Goal: Check status: Check status

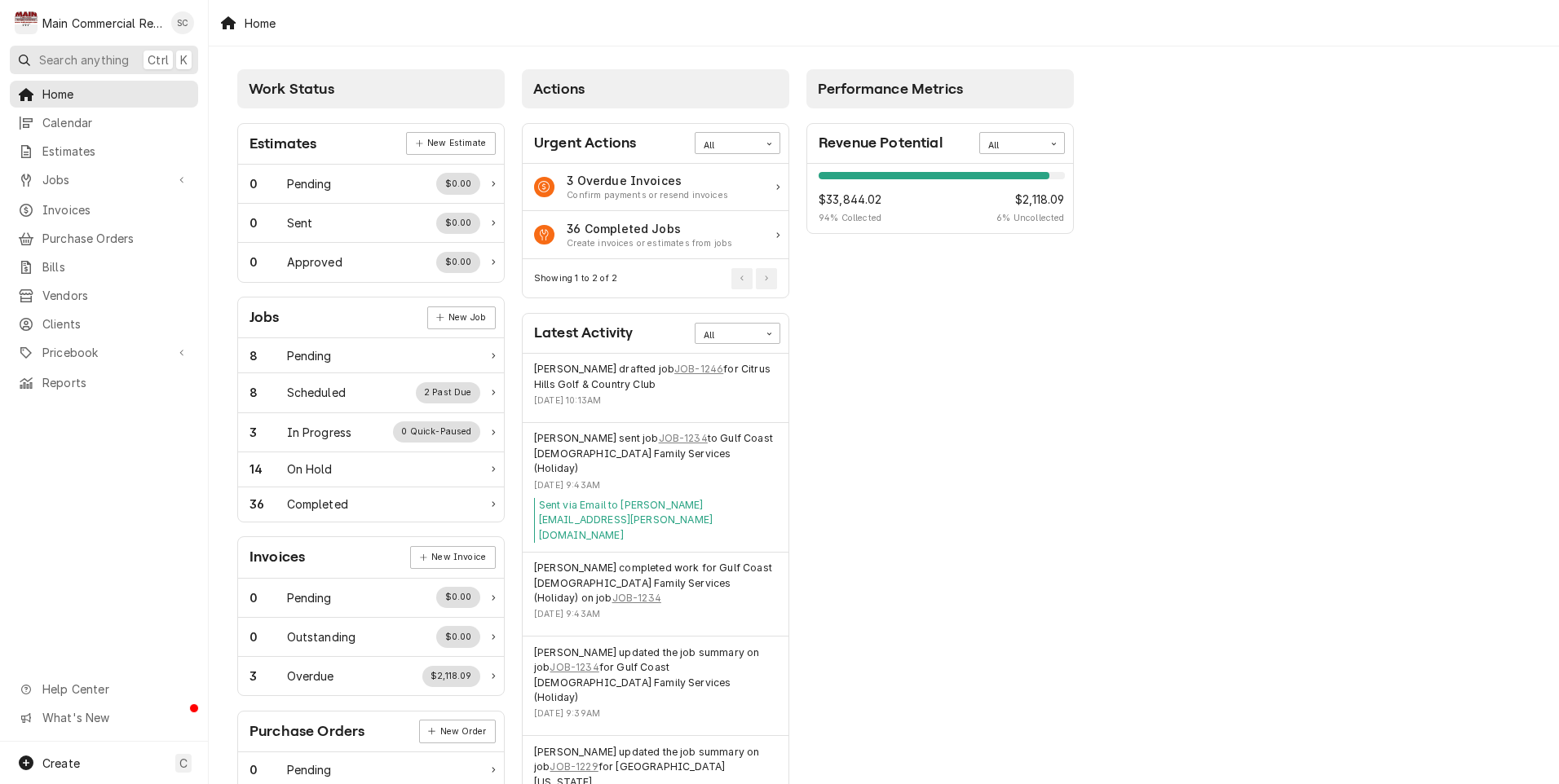
click at [69, 59] on span "Search anything" at bounding box center [84, 60] width 90 height 17
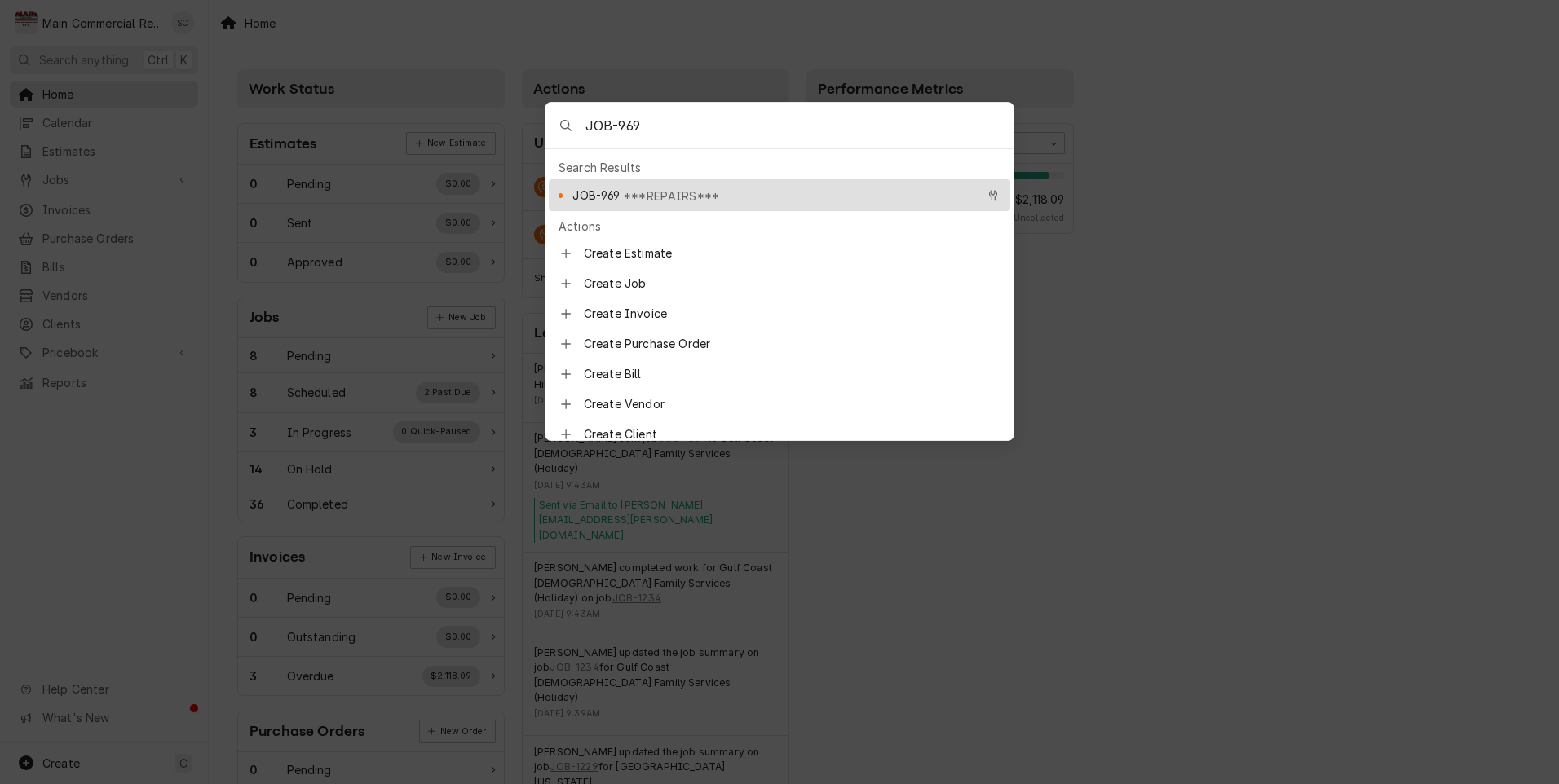
type input "JOB-969"
click at [609, 192] on span "JOB-969" at bounding box center [596, 196] width 48 height 17
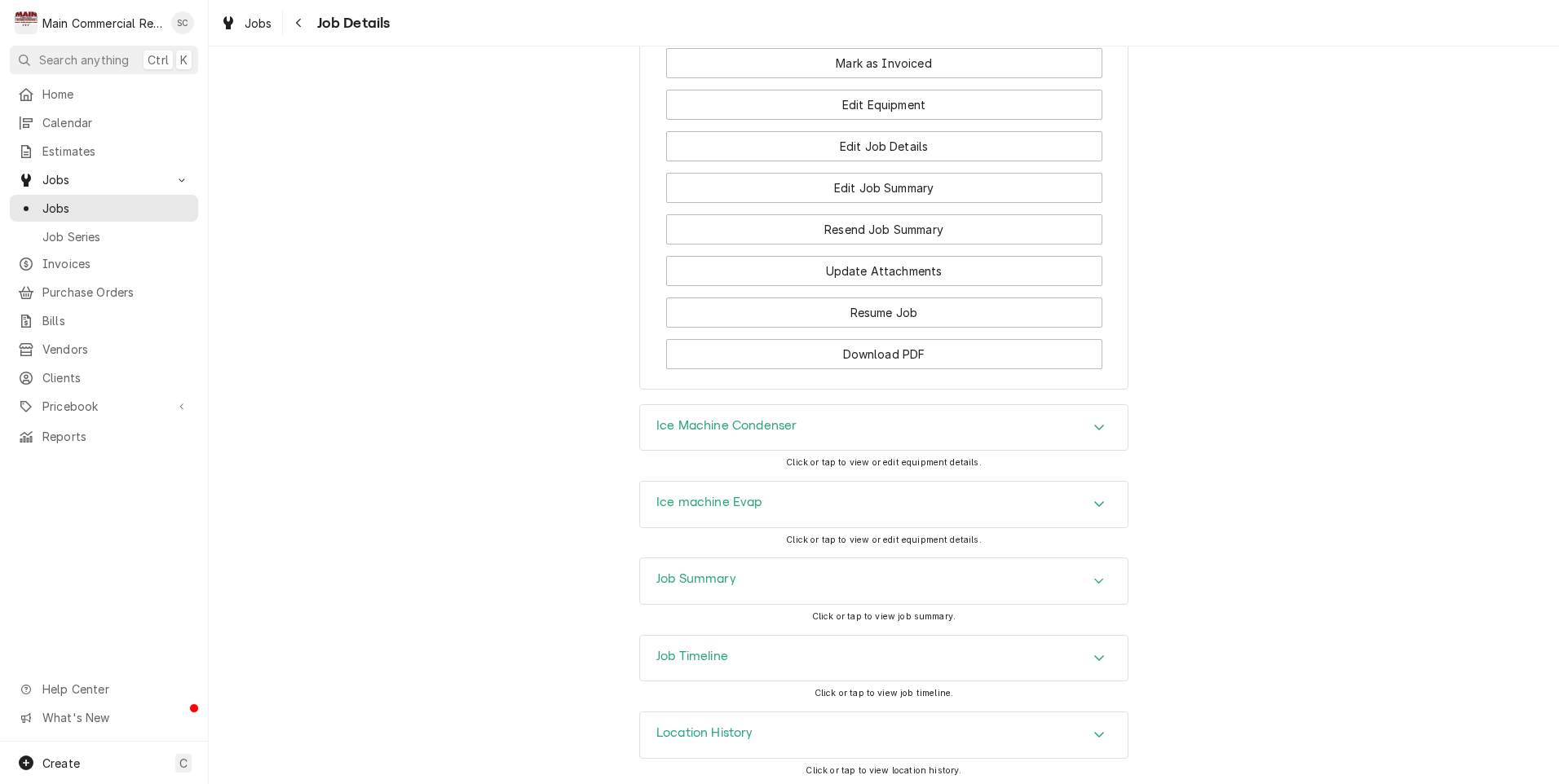
scroll to position [1798, 0]
click at [740, 421] on h3 "Ice Machine Condenser" at bounding box center [726, 421] width 140 height 16
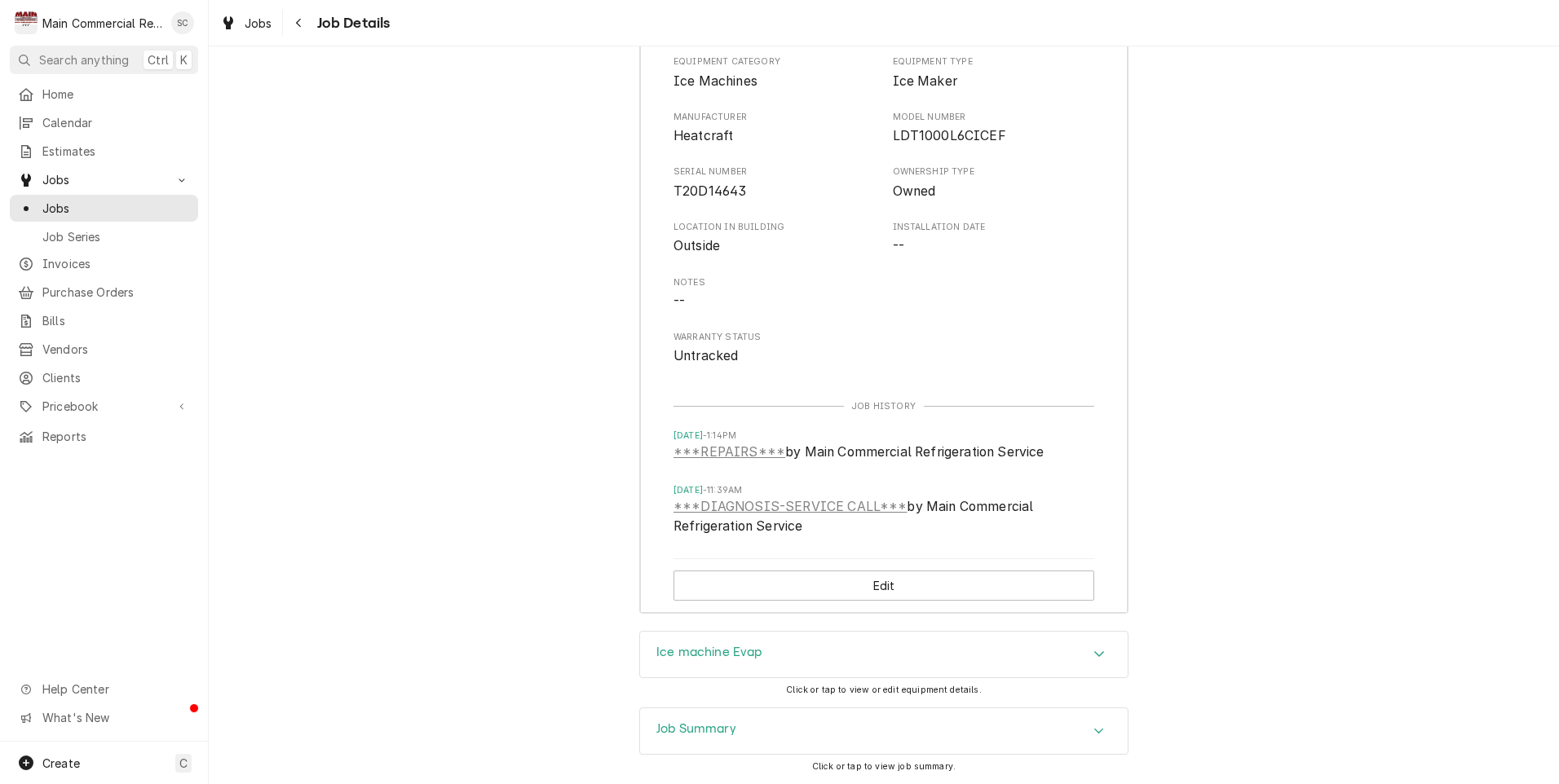
scroll to position [2361, 0]
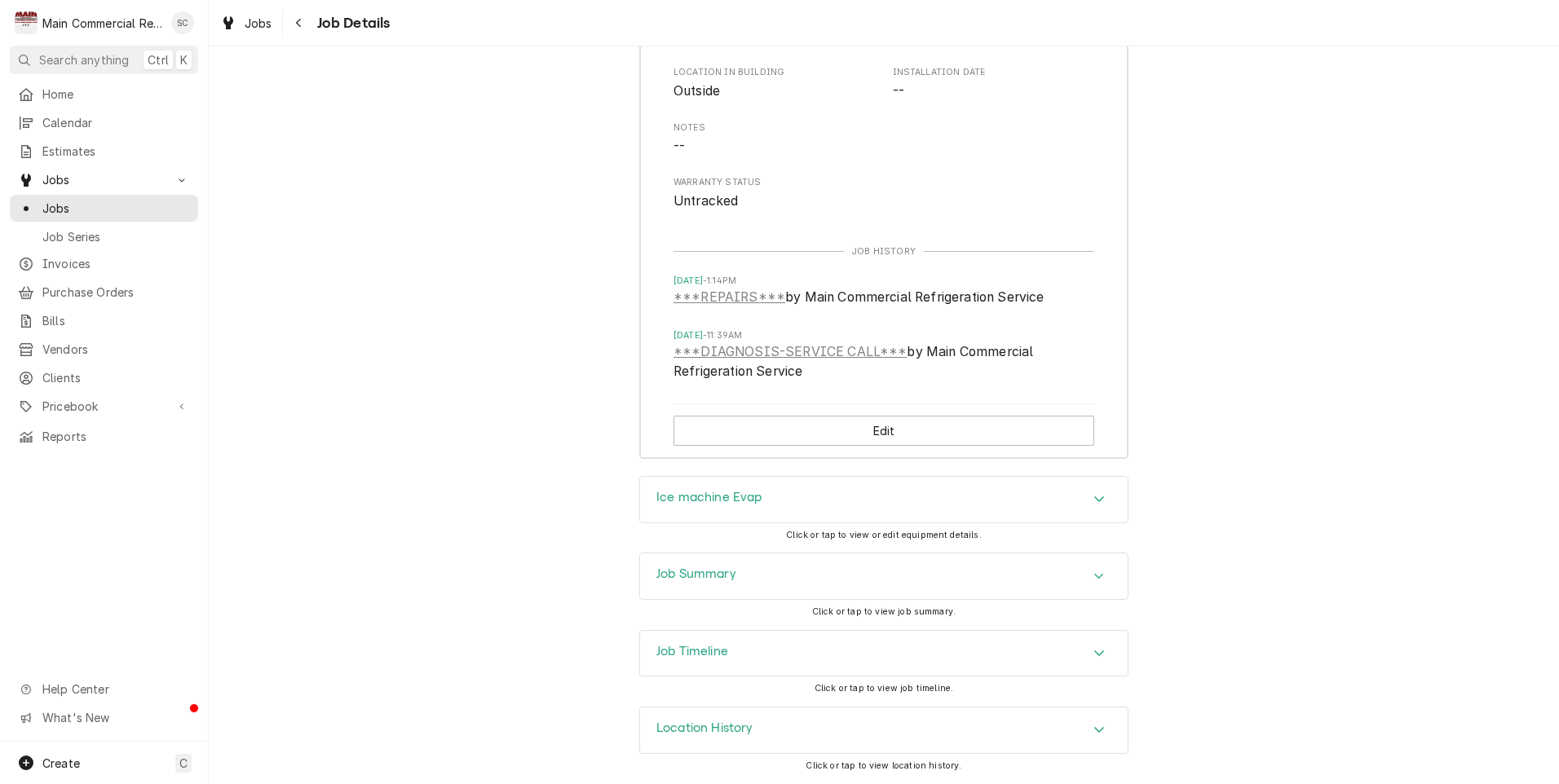
click at [683, 563] on div "Job Summary" at bounding box center [884, 576] width 487 height 46
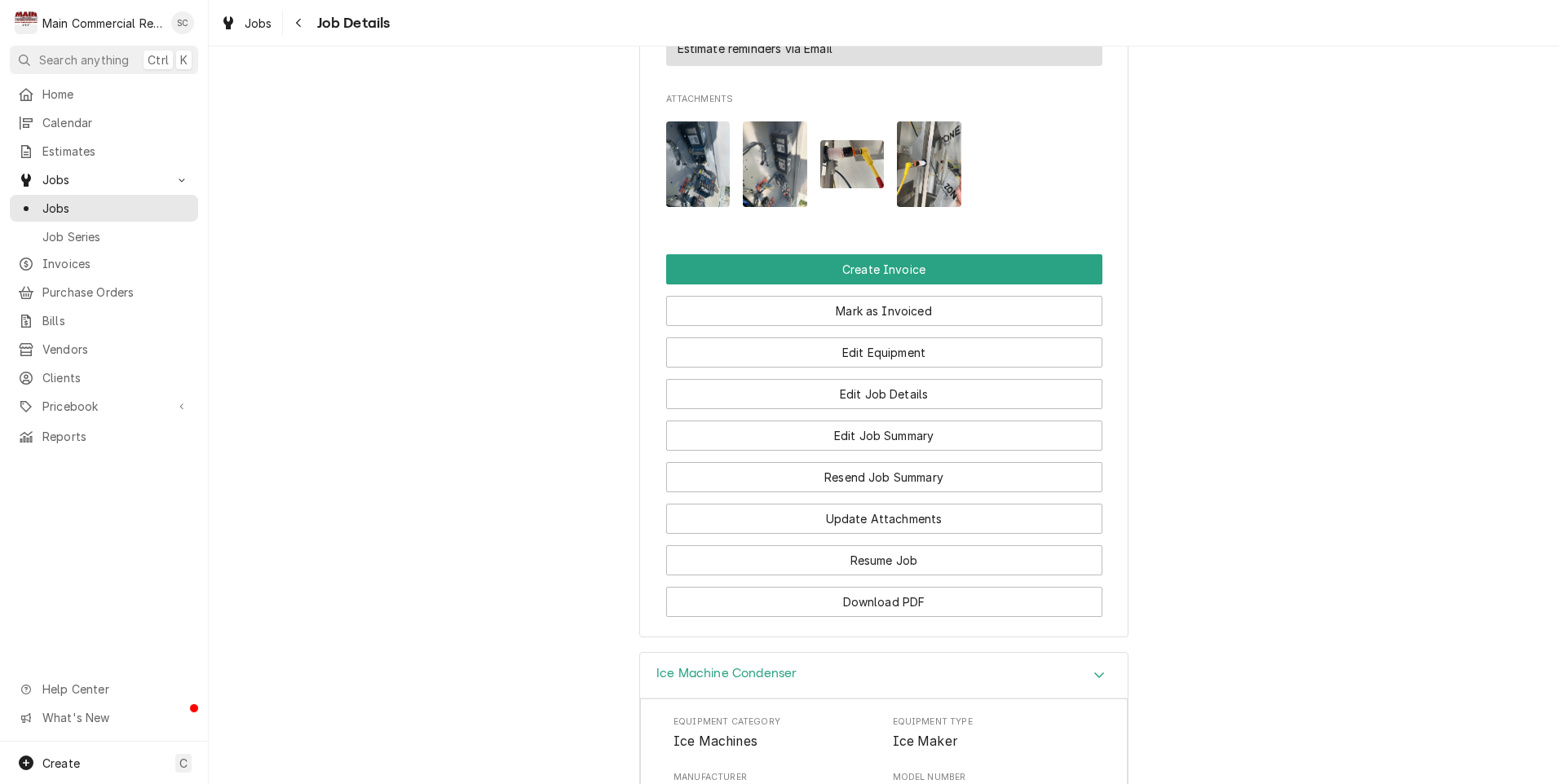
scroll to position [1138, 0]
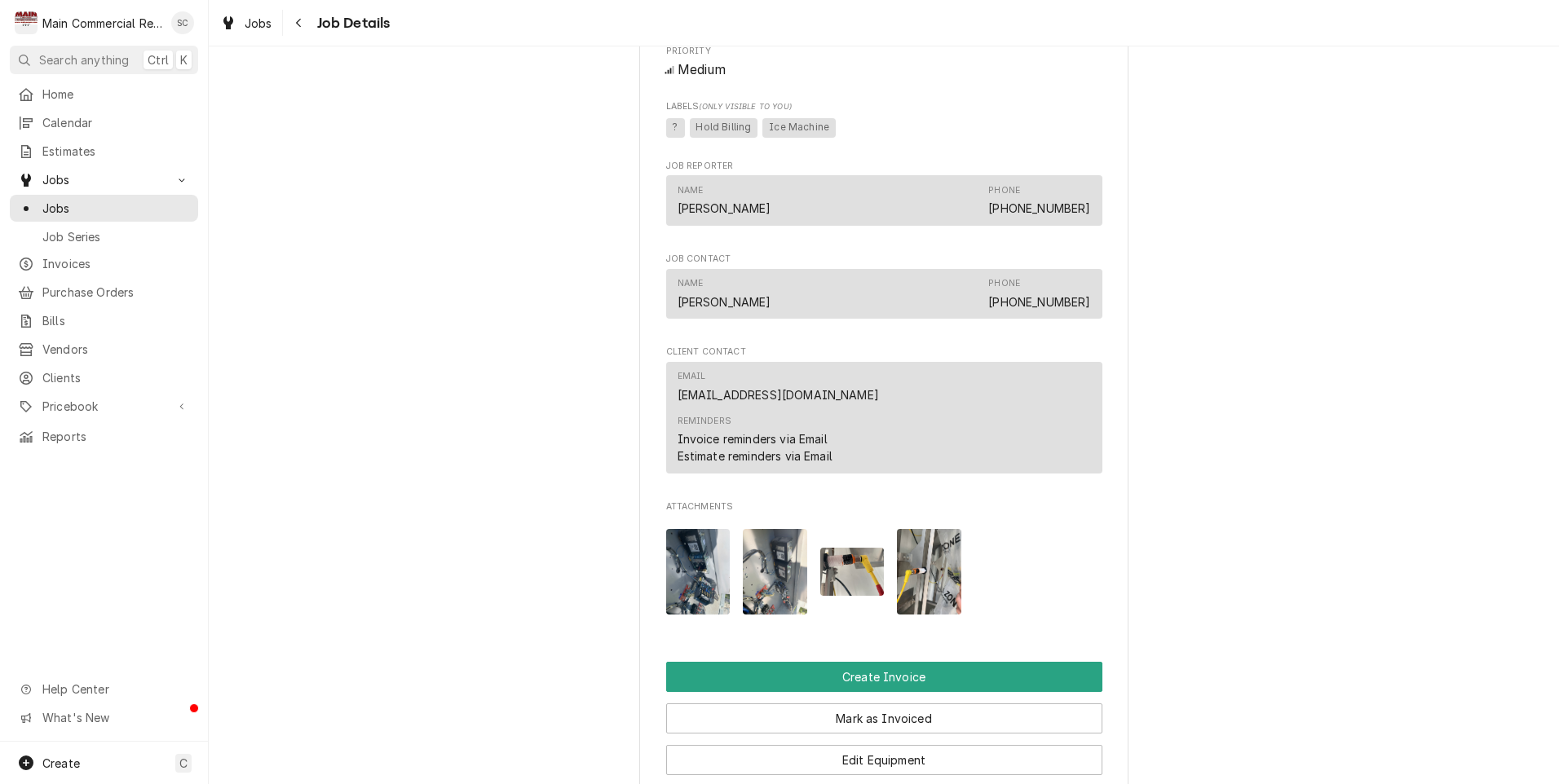
click at [688, 557] on img "Attachments" at bounding box center [699, 571] width 64 height 86
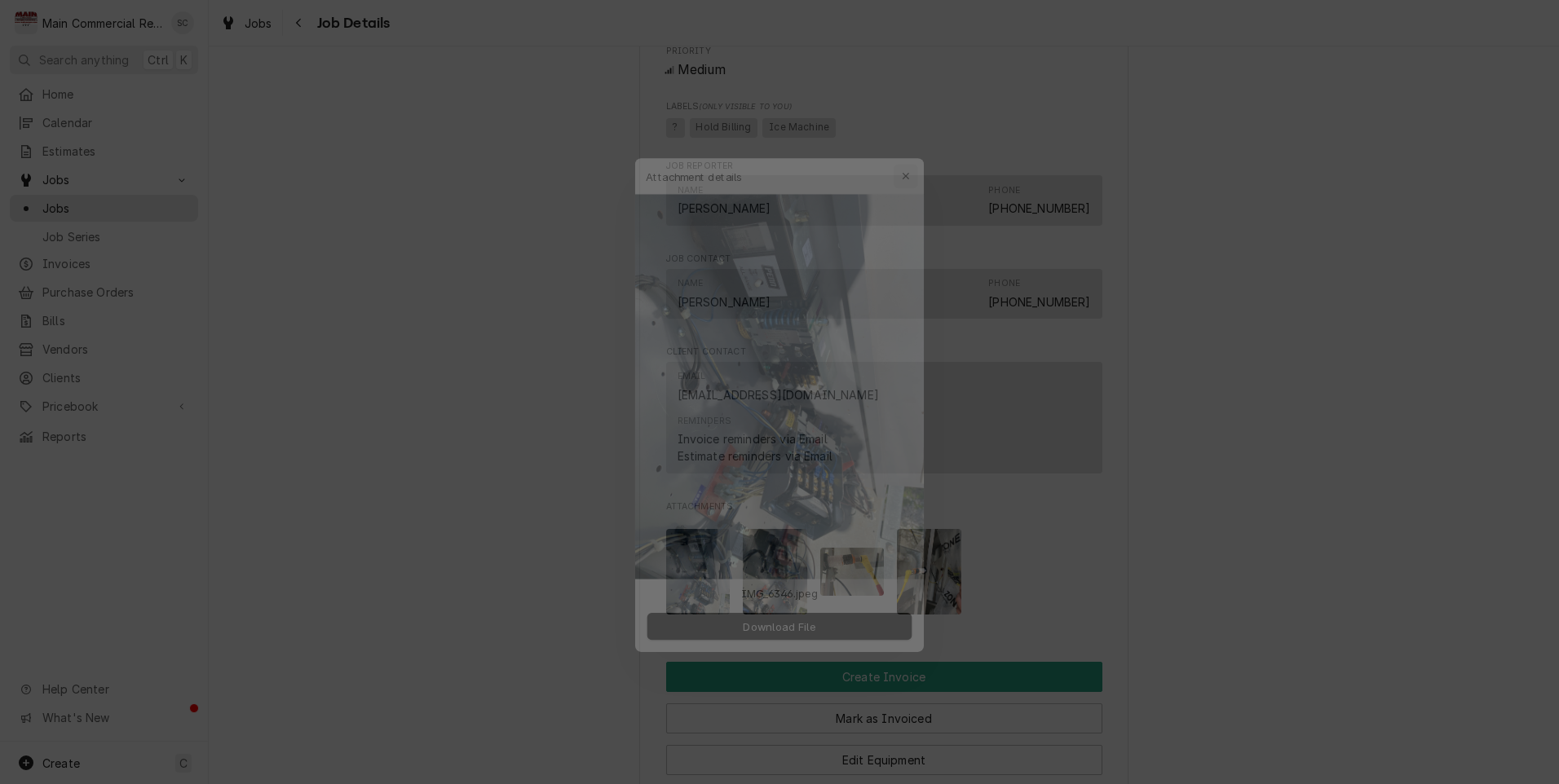
click at [912, 139] on icon "button" at bounding box center [917, 144] width 9 height 11
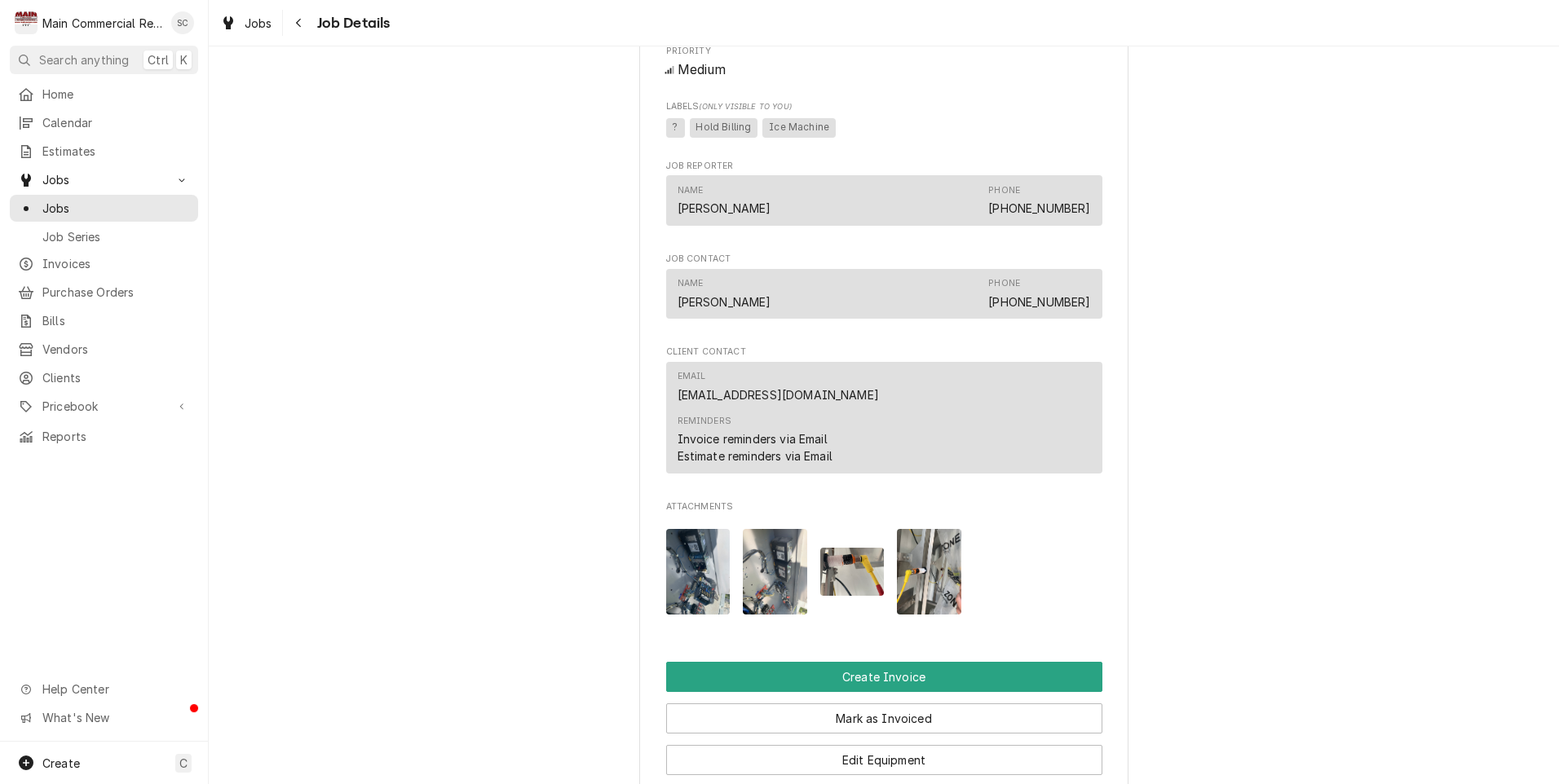
click at [931, 580] on img "Attachments" at bounding box center [929, 571] width 64 height 86
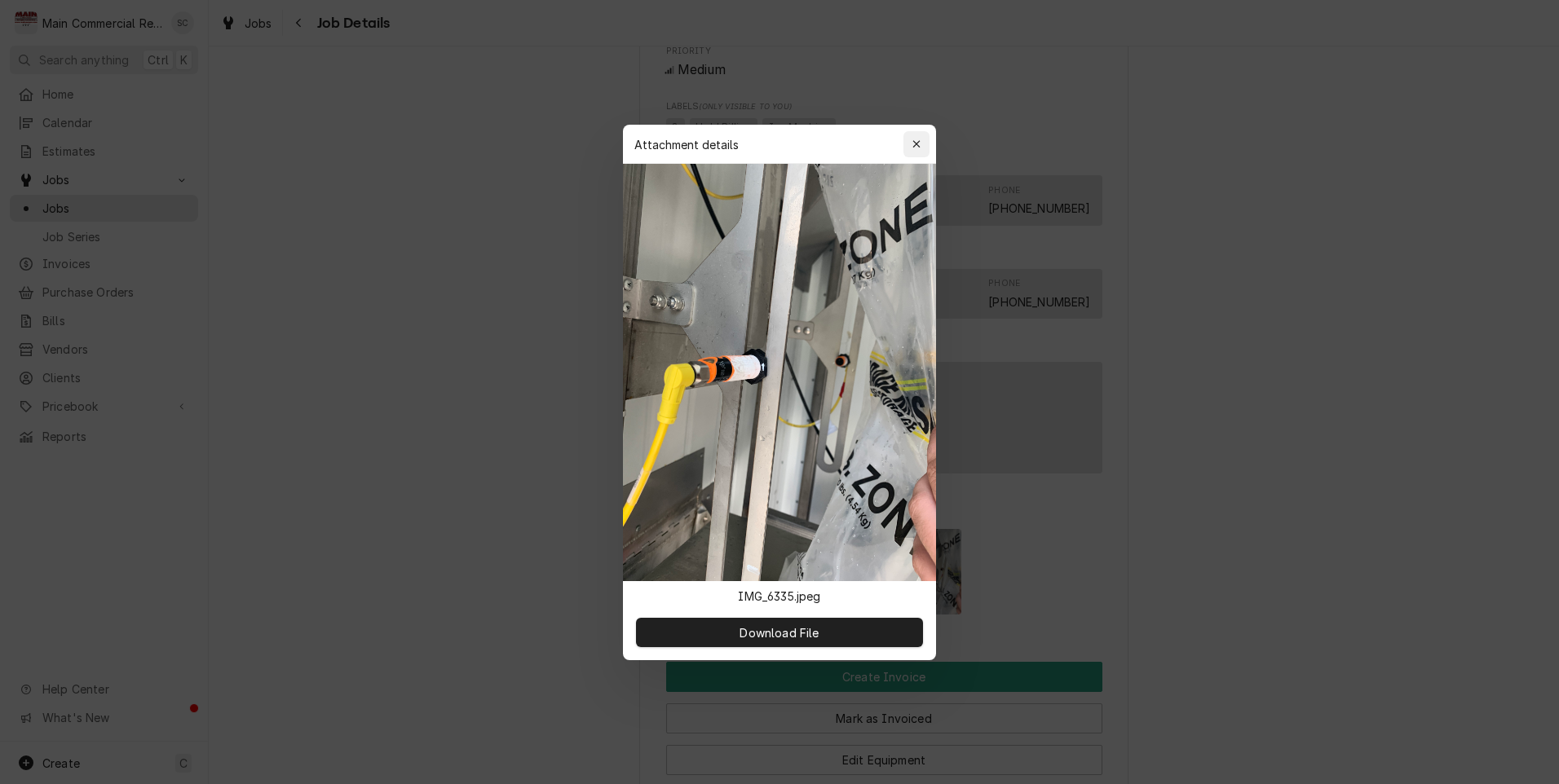
click at [920, 142] on icon "button" at bounding box center [917, 144] width 9 height 11
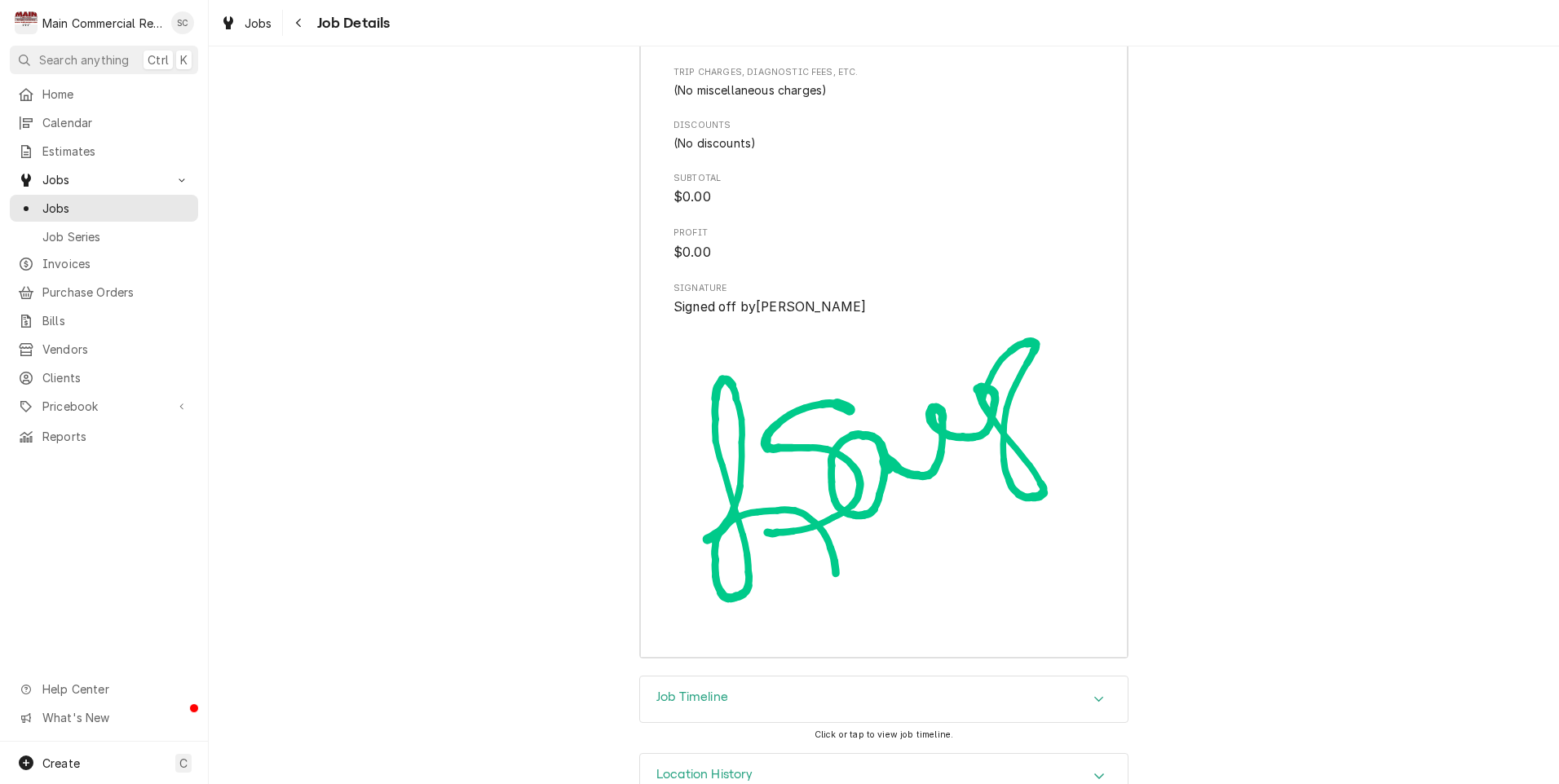
scroll to position [4836, 0]
